Goal: Information Seeking & Learning: Learn about a topic

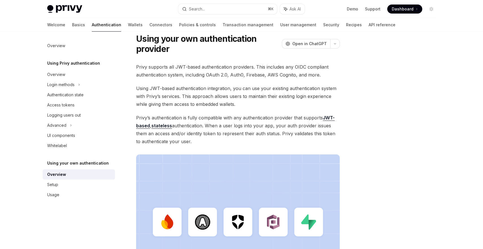
scroll to position [21, 0]
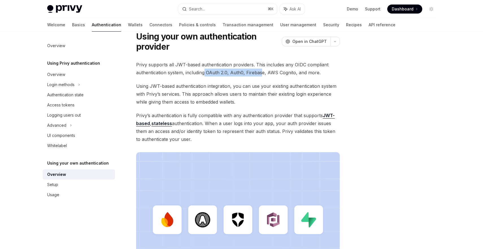
drag, startPoint x: 205, startPoint y: 73, endPoint x: 263, endPoint y: 73, distance: 58.2
click at [263, 73] on span "Privy supports all JWT-based authentication providers. This includes any OIDC c…" at bounding box center [238, 69] width 204 height 16
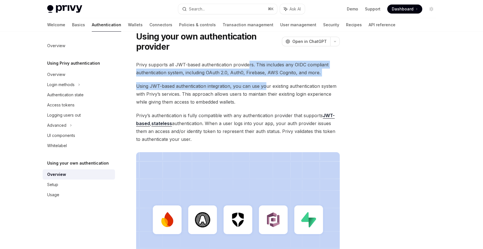
drag, startPoint x: 266, startPoint y: 88, endPoint x: 247, endPoint y: 62, distance: 32.2
click at [247, 62] on div "Privy supports all JWT-based authentication providers. This includes any OIDC c…" at bounding box center [238, 179] width 204 height 237
click at [247, 62] on span "Privy supports all JWT-based authentication providers. This includes any OIDC c…" at bounding box center [238, 69] width 204 height 16
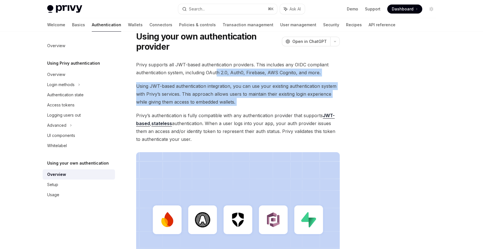
drag, startPoint x: 247, startPoint y: 108, endPoint x: 217, endPoint y: 71, distance: 47.4
click at [217, 71] on div "Privy supports all JWT-based authentication providers. This includes any OIDC c…" at bounding box center [238, 179] width 204 height 237
click at [217, 71] on span "Privy supports all JWT-based authentication providers. This includes any OIDC c…" at bounding box center [238, 69] width 204 height 16
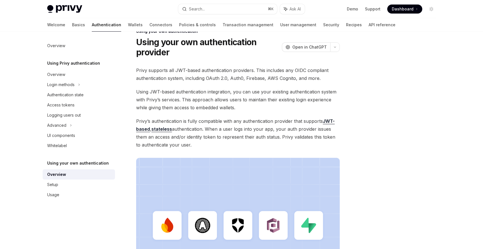
scroll to position [0, 0]
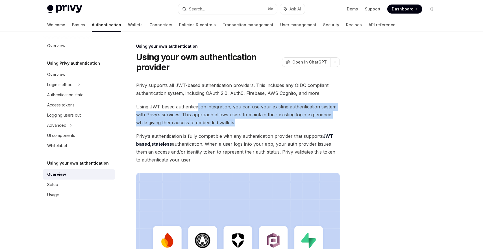
drag, startPoint x: 237, startPoint y: 119, endPoint x: 198, endPoint y: 109, distance: 40.2
click at [198, 109] on span "Using JWT-based authentication integration, you can use your existing authentic…" at bounding box center [238, 115] width 204 height 24
drag, startPoint x: 244, startPoint y: 128, endPoint x: 167, endPoint y: 110, distance: 79.8
click at [167, 110] on div "Privy supports all JWT-based authentication providers. This includes any OIDC c…" at bounding box center [238, 199] width 204 height 237
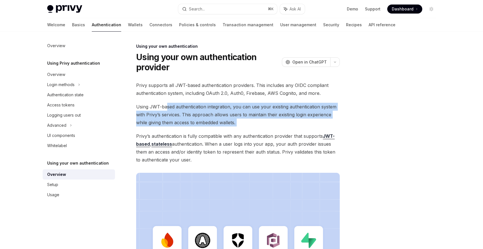
click at [167, 110] on span "Using JWT-based authentication integration, you can use your existing authentic…" at bounding box center [238, 115] width 204 height 24
drag, startPoint x: 196, startPoint y: 123, endPoint x: 177, endPoint y: 108, distance: 24.6
click at [177, 108] on span "Using JWT-based authentication integration, you can use your existing authentic…" at bounding box center [238, 115] width 204 height 24
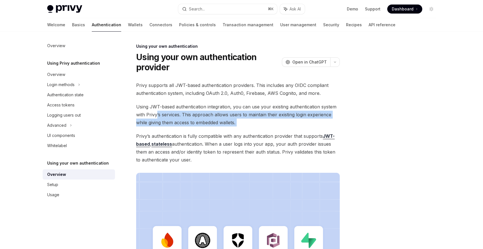
drag, startPoint x: 224, startPoint y: 127, endPoint x: 158, endPoint y: 113, distance: 68.0
click at [158, 113] on div "Privy supports all JWT-based authentication providers. This includes any OIDC c…" at bounding box center [238, 199] width 204 height 237
click at [158, 113] on span "Using JWT-based authentication integration, you can use your existing authentic…" at bounding box center [238, 115] width 204 height 24
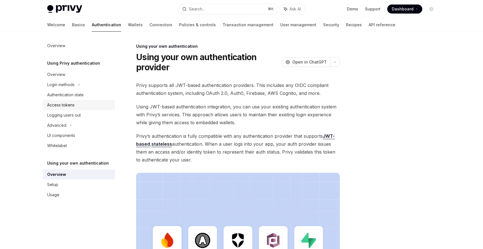
click at [59, 104] on div "Access tokens" at bounding box center [60, 105] width 27 height 7
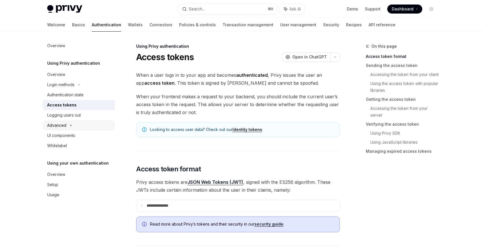
click at [57, 127] on div "Advanced" at bounding box center [56, 125] width 19 height 7
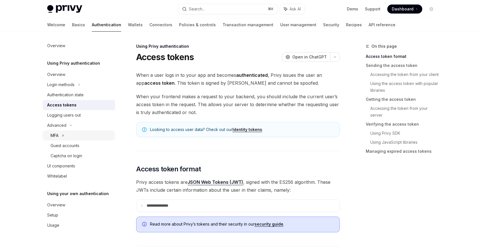
click at [58, 136] on div "MFA" at bounding box center [55, 135] width 8 height 7
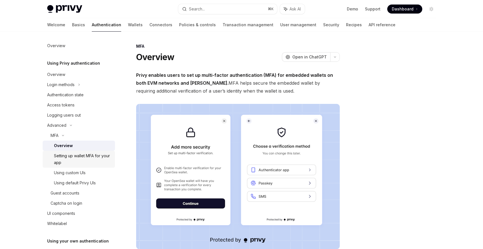
click at [70, 158] on div "Setting up wallet MFA for your app" at bounding box center [83, 160] width 58 height 14
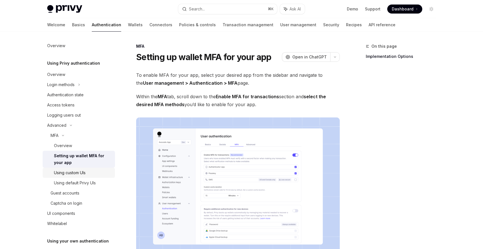
click at [70, 173] on div "Using custom UIs" at bounding box center [70, 173] width 32 height 7
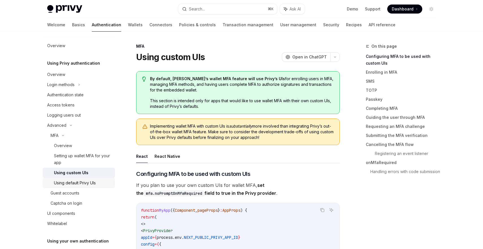
click at [75, 179] on link "Using default Privy UIs" at bounding box center [79, 183] width 72 height 10
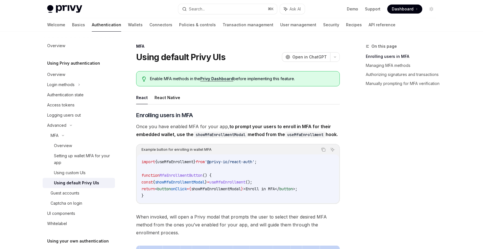
scroll to position [24, 0]
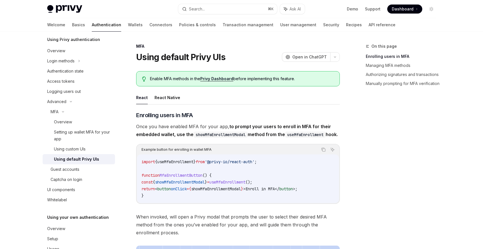
click at [75, 179] on div "Captcha on login" at bounding box center [67, 179] width 32 height 7
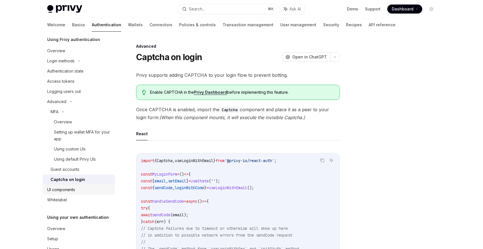
scroll to position [40, 0]
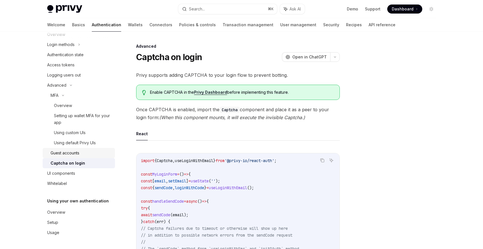
click at [73, 150] on div "Guest accounts" at bounding box center [65, 153] width 29 height 7
type textarea "*"
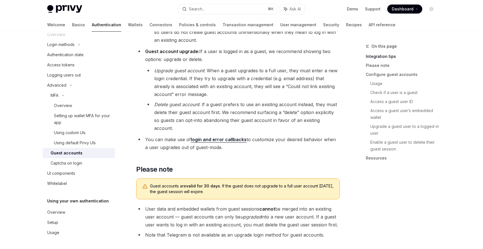
scroll to position [213, 0]
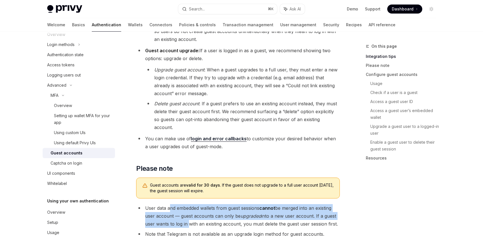
drag, startPoint x: 170, startPoint y: 191, endPoint x: 187, endPoint y: 208, distance: 23.8
click at [187, 208] on li "User data and embedded wallets from guest sessions cannot be merged into an exi…" at bounding box center [238, 216] width 204 height 24
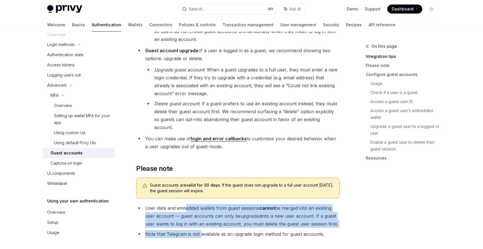
drag, startPoint x: 197, startPoint y: 212, endPoint x: 186, endPoint y: 196, distance: 20.1
click at [186, 204] on ul "User data and embedded wallets from guest sessions cannot be merged into an exi…" at bounding box center [238, 221] width 204 height 34
click at [186, 204] on li "User data and embedded wallets from guest sessions cannot be merged into an exi…" at bounding box center [238, 216] width 204 height 24
drag, startPoint x: 160, startPoint y: 192, endPoint x: 183, endPoint y: 214, distance: 32.6
click at [183, 214] on ul "User data and embedded wallets from guest sessions cannot be merged into an exi…" at bounding box center [238, 221] width 204 height 34
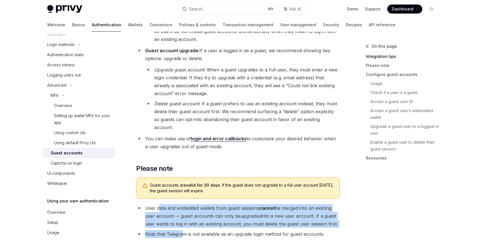
click at [183, 230] on li "Note that Telegram is not available as an upgrade login method for guest accoun…" at bounding box center [238, 234] width 204 height 8
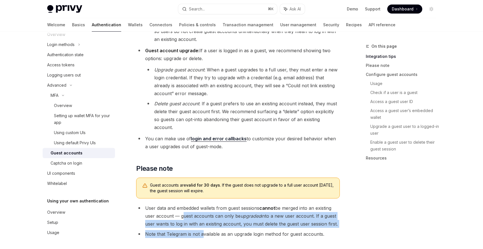
drag, startPoint x: 203, startPoint y: 221, endPoint x: 180, endPoint y: 201, distance: 30.1
click at [180, 204] on ul "User data and embedded wallets from guest sessions cannot be merged into an exi…" at bounding box center [238, 221] width 204 height 34
click at [180, 204] on li "User data and embedded wallets from guest sessions cannot be merged into an exi…" at bounding box center [238, 216] width 204 height 24
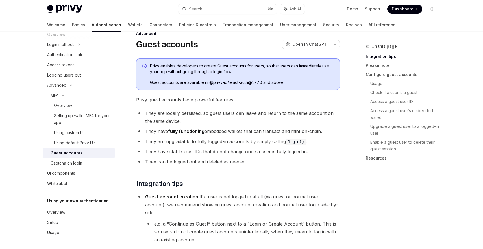
scroll to position [0, 0]
